Goal: Find specific page/section: Find specific page/section

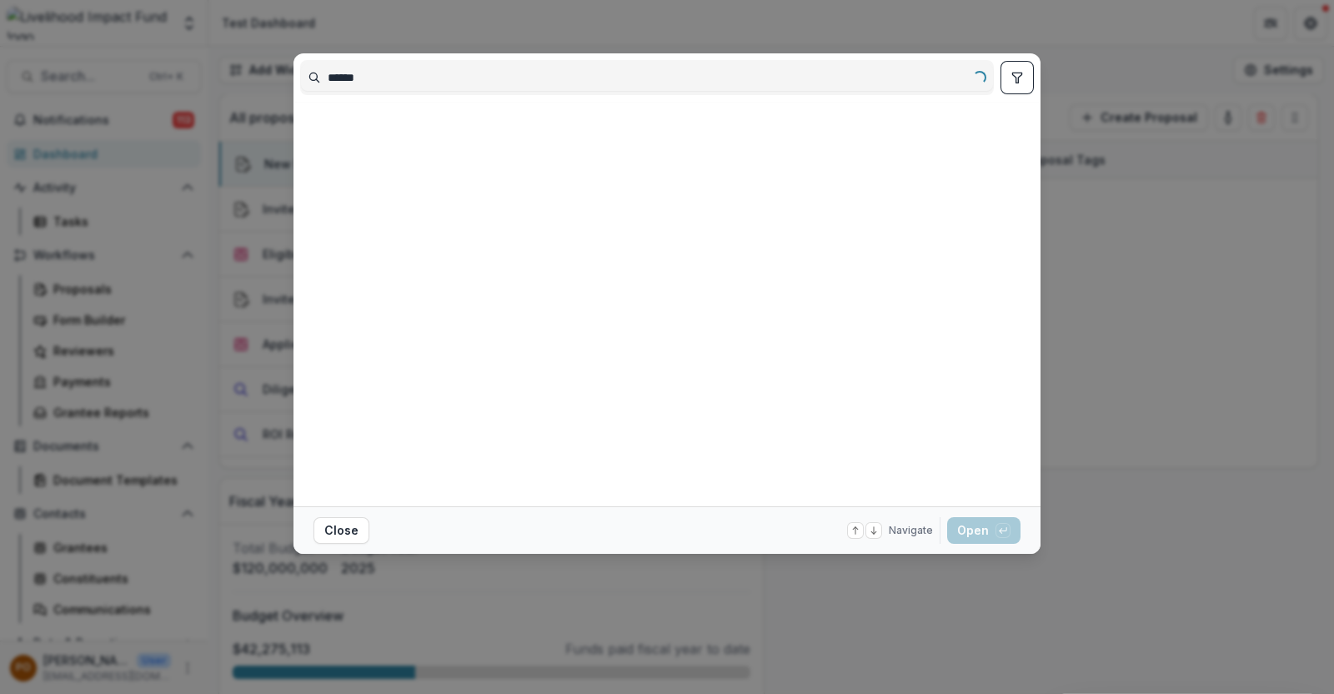
type input "******"
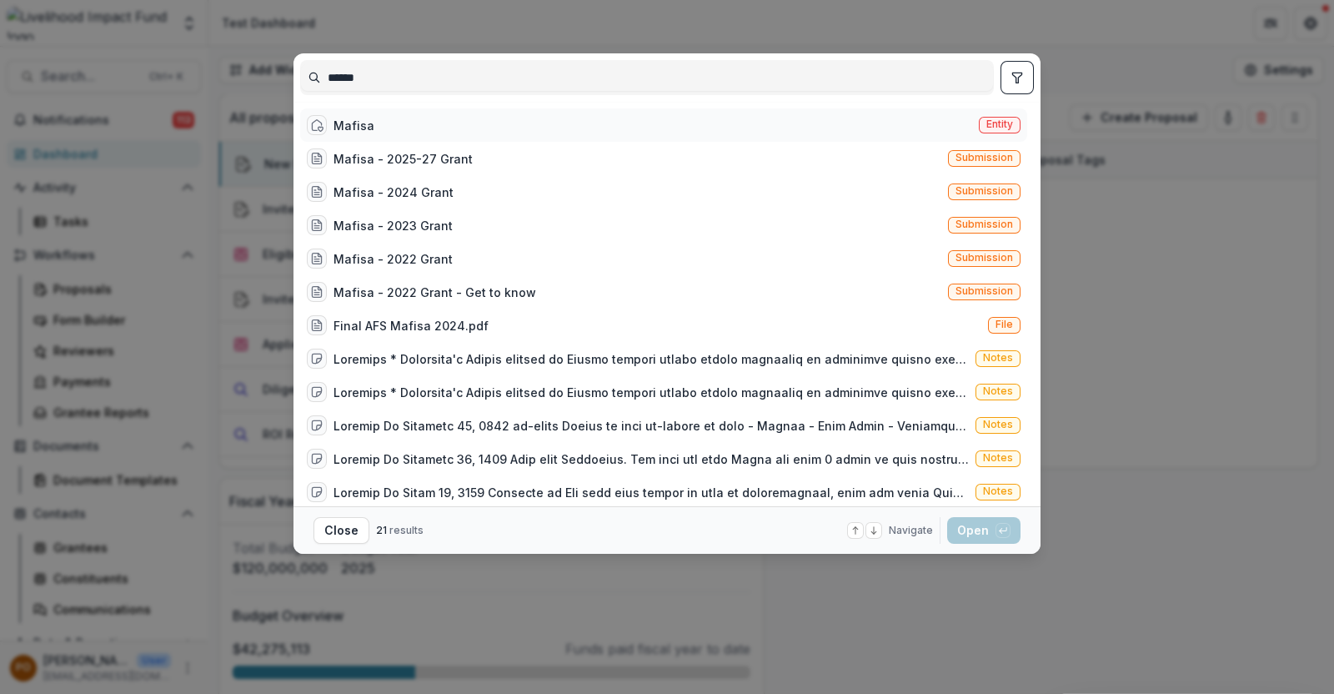
click at [396, 119] on div "Mafisa Entity" at bounding box center [663, 124] width 727 height 33
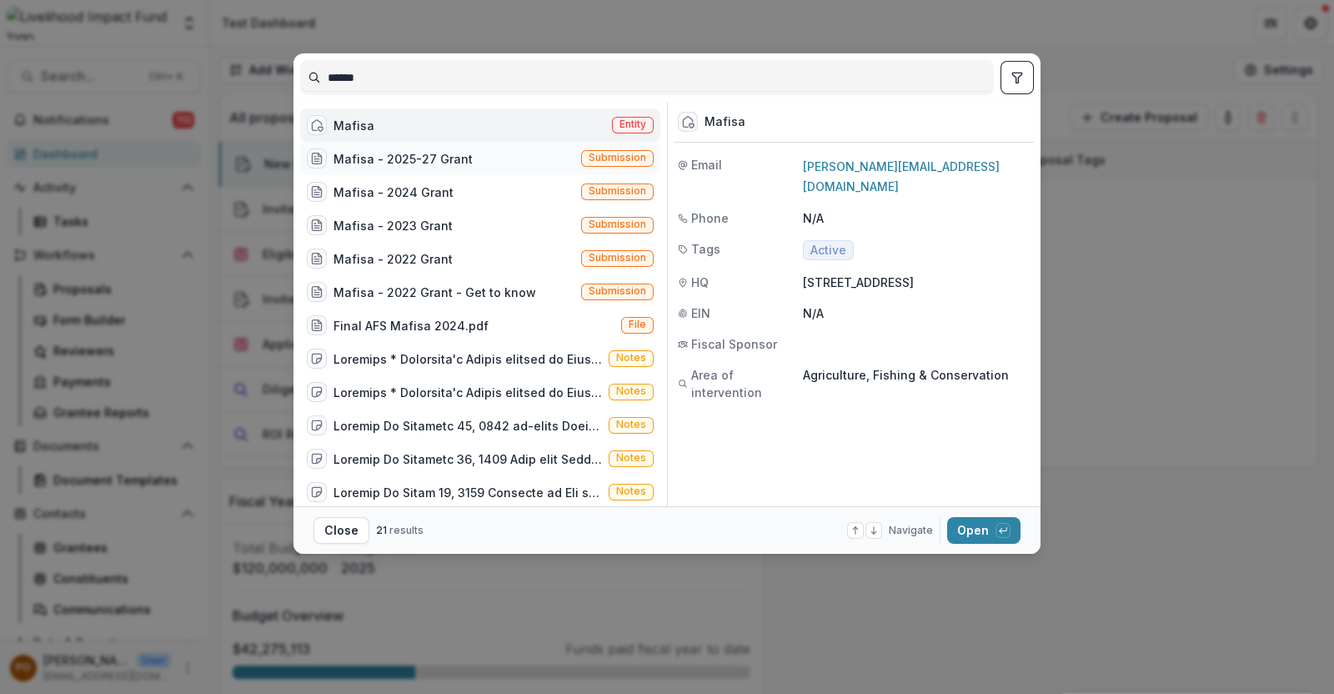
click at [400, 150] on div "Mafisa - 2025-27 Grant" at bounding box center [402, 159] width 139 height 18
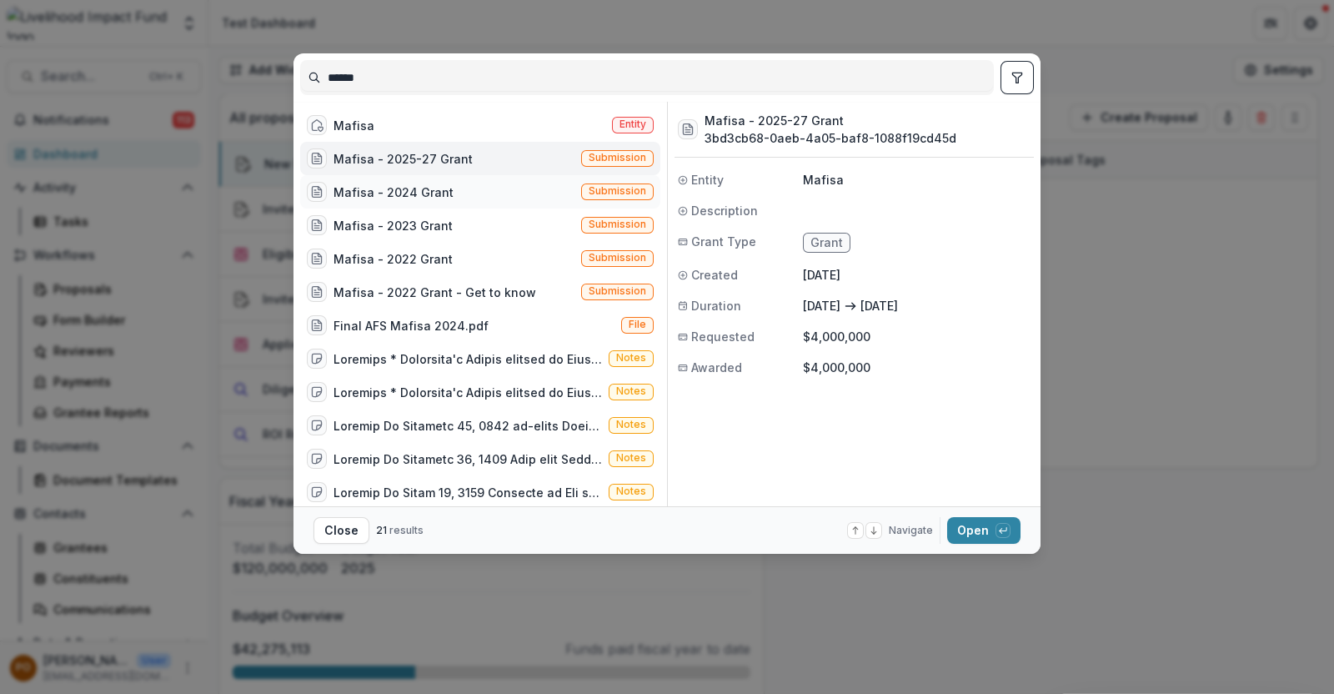
click at [399, 183] on div "Mafisa - 2024 Grant" at bounding box center [393, 192] width 120 height 18
click at [403, 159] on div "Mafisa - 2025-27 Grant" at bounding box center [402, 159] width 139 height 18
click at [439, 223] on div "Mafisa - 2023 Grant" at bounding box center [392, 226] width 119 height 18
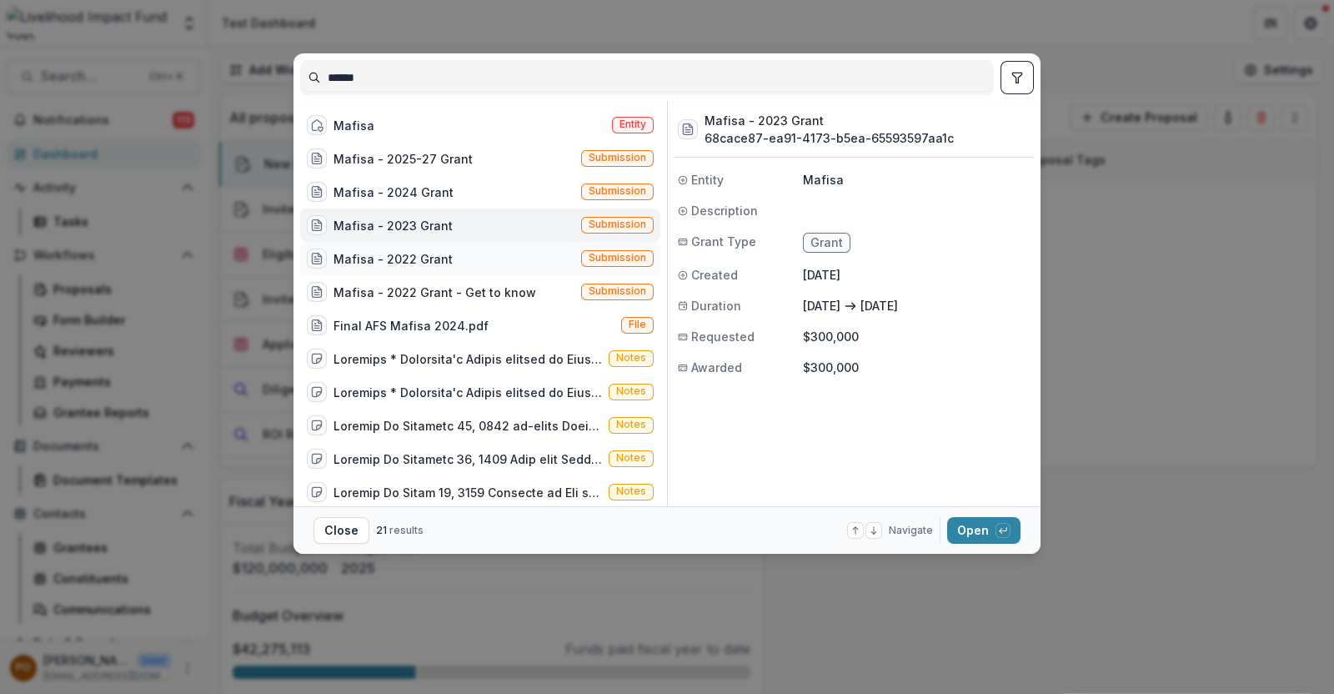
click at [436, 252] on div "Mafisa - 2022 Grant" at bounding box center [392, 259] width 119 height 18
click at [424, 164] on div "Mafisa - 2025-27 Grant" at bounding box center [402, 159] width 139 height 18
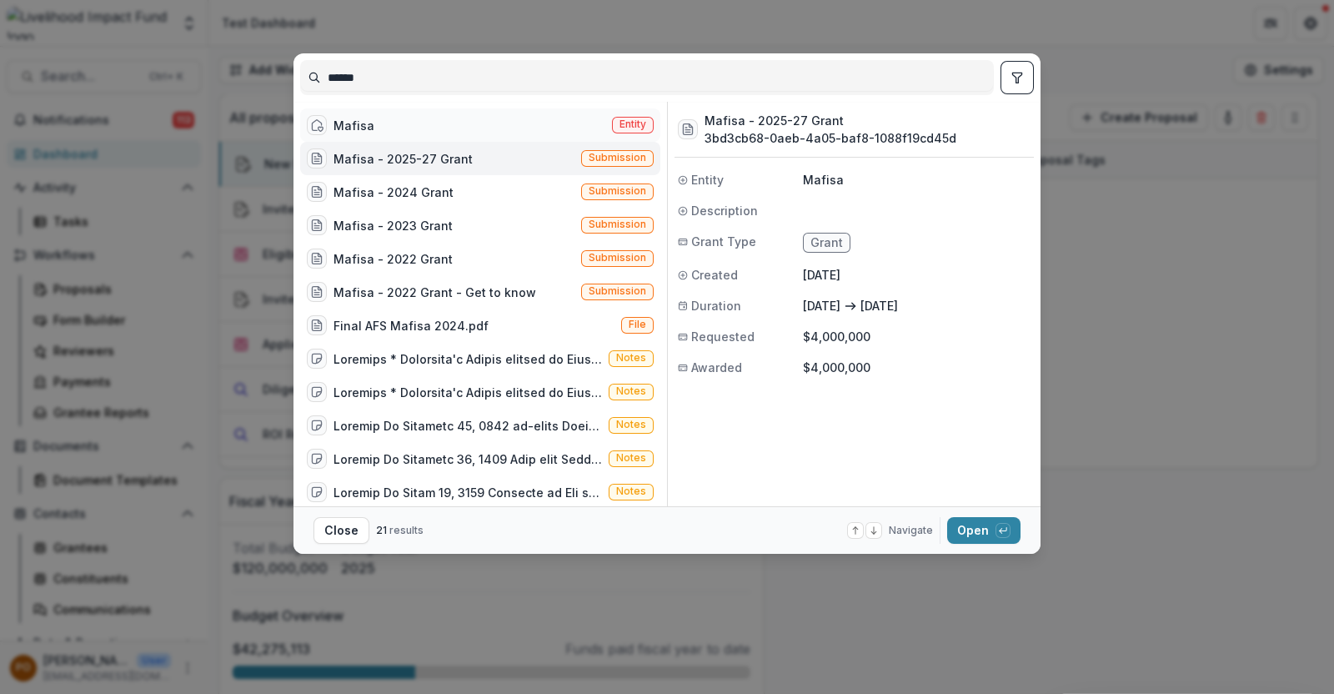
click at [354, 121] on div "Mafisa" at bounding box center [353, 126] width 41 height 18
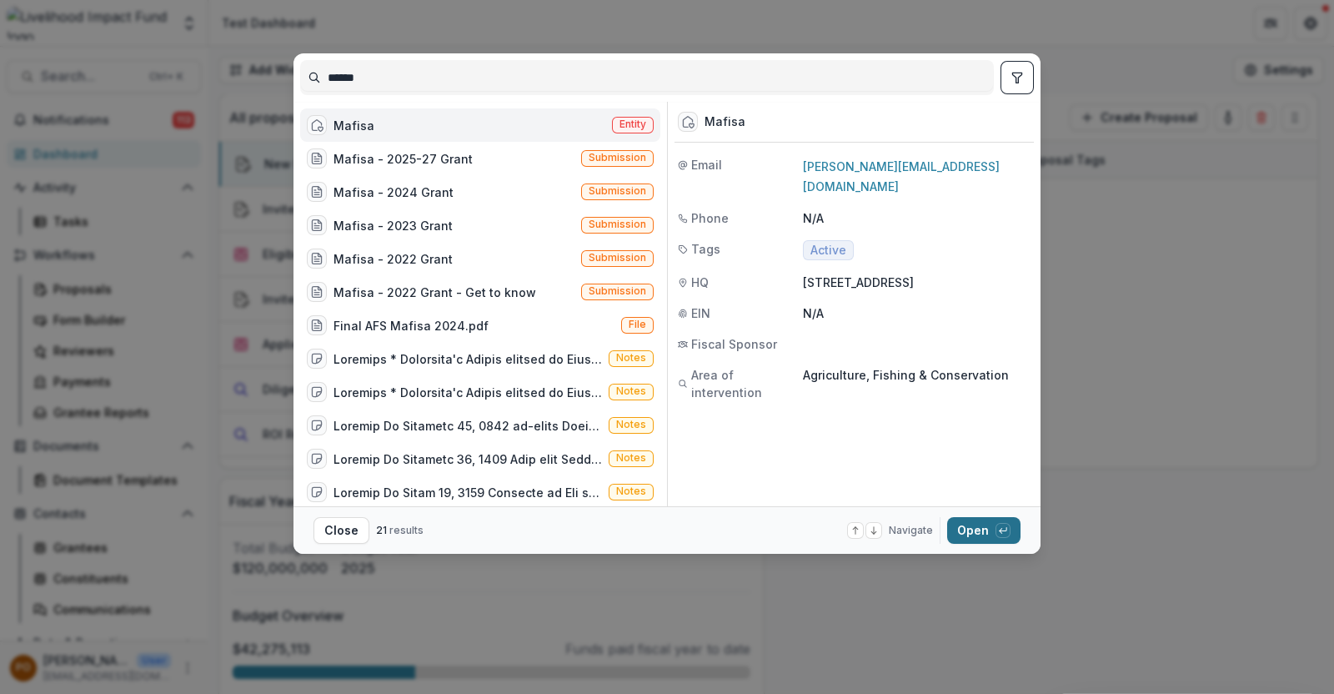
click at [966, 529] on button "Open with enter key" at bounding box center [983, 530] width 73 height 27
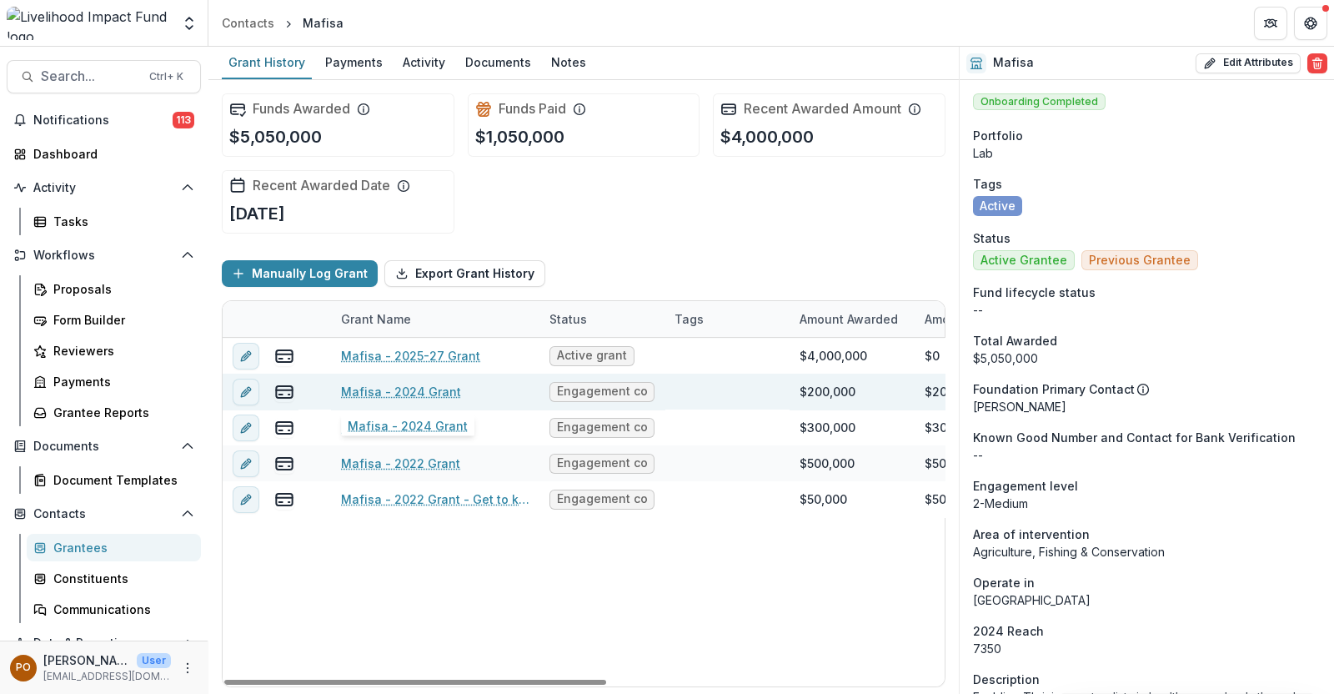
click at [420, 394] on link "Mafisa - 2024 Grant" at bounding box center [401, 392] width 120 height 18
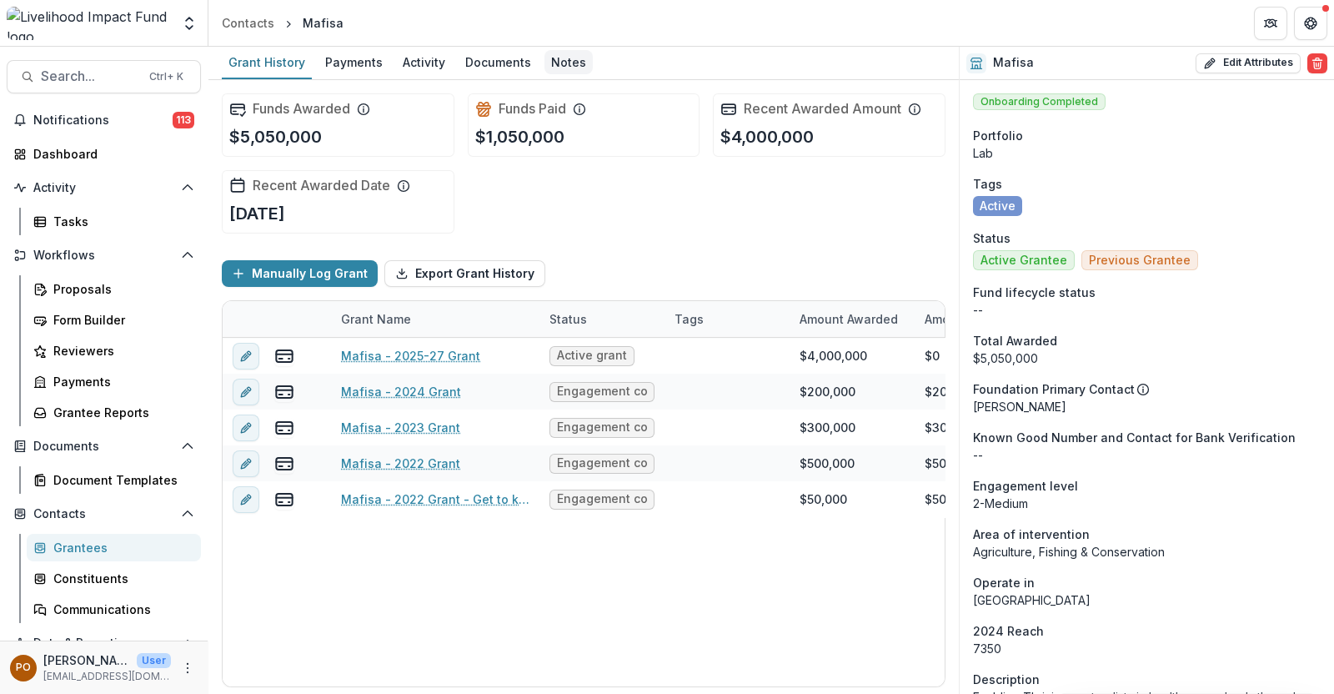
click at [564, 60] on div "Notes" at bounding box center [568, 62] width 48 height 24
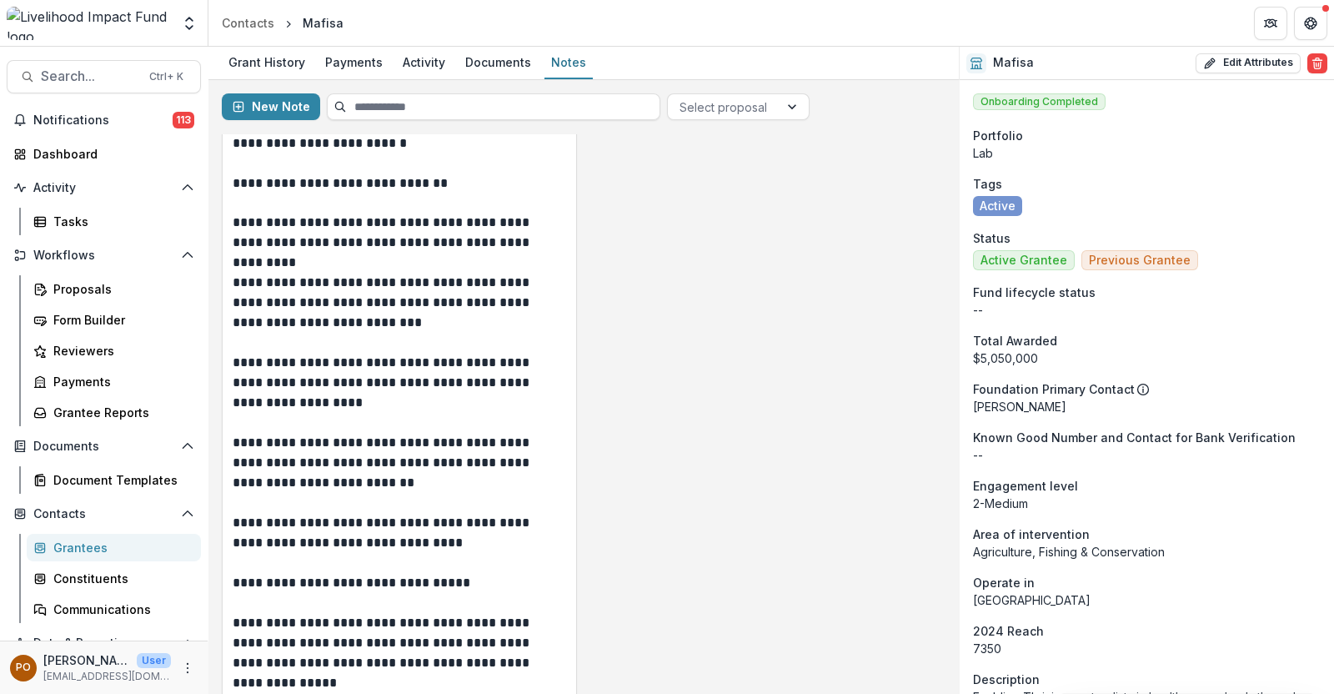
scroll to position [2709, 0]
